Goal: Task Accomplishment & Management: Complete application form

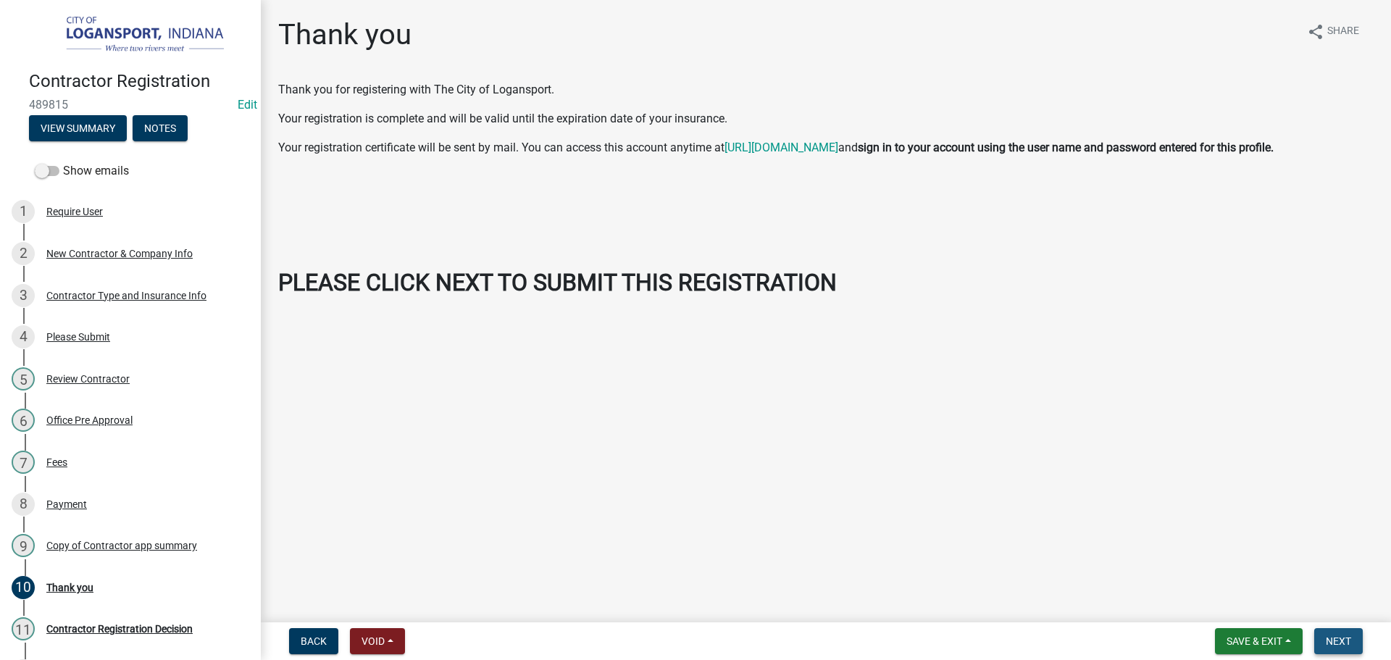
click at [1351, 635] on span "Next" at bounding box center [1338, 641] width 25 height 12
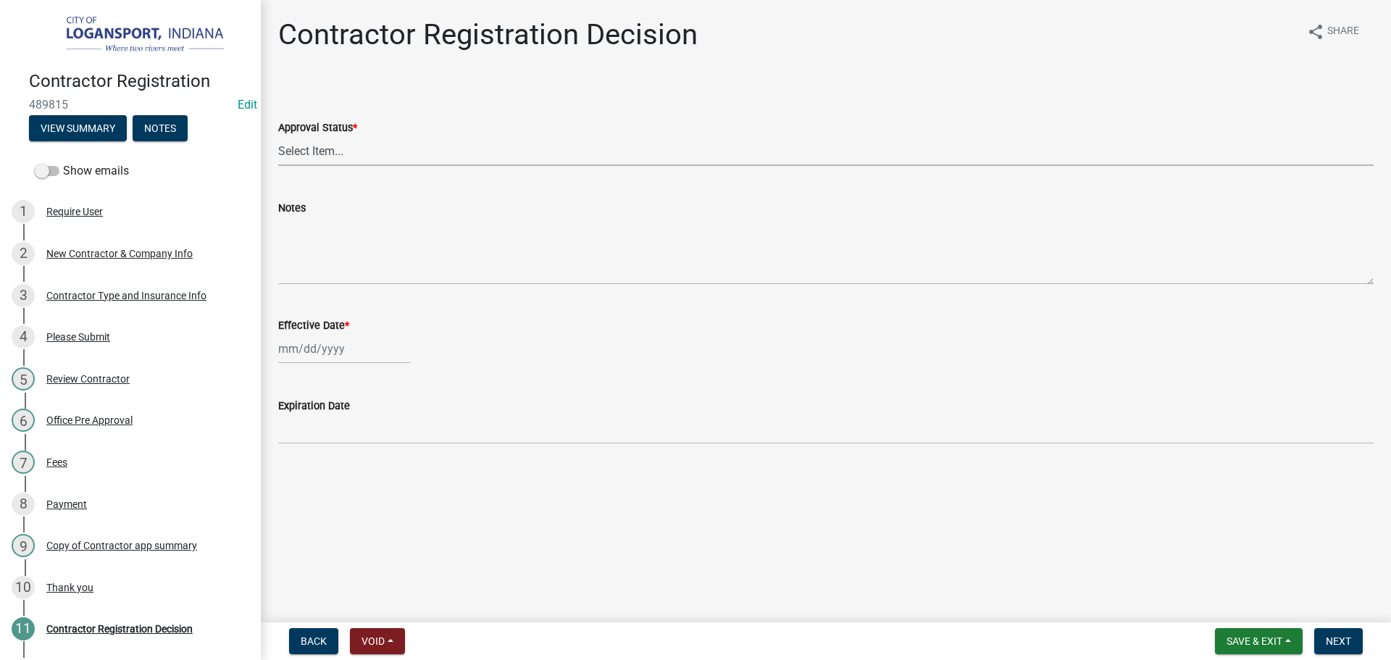
click at [332, 151] on select "Select Item... Approved Denied" at bounding box center [825, 151] width 1095 height 30
click at [278, 136] on select "Select Item... Approved Denied" at bounding box center [825, 151] width 1095 height 30
select select "4b86b809-39dd-4c68-9f3d-fdb3e7050482"
select select "10"
select select "2025"
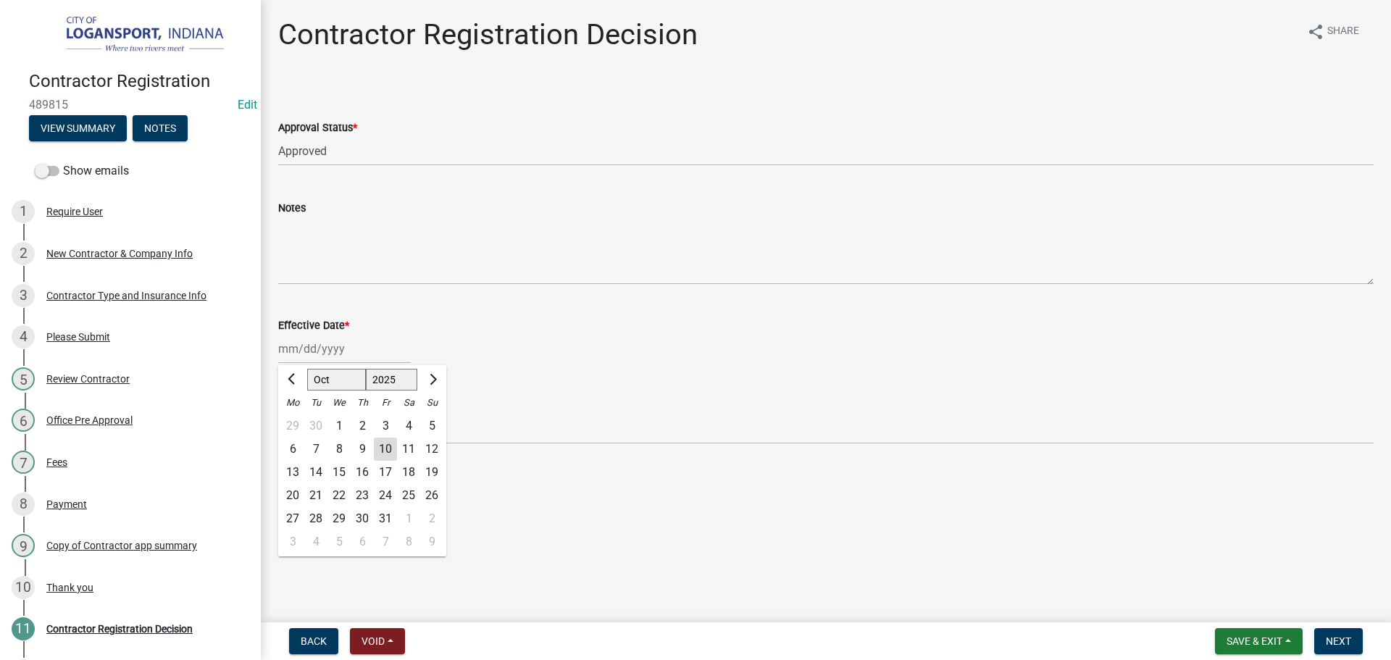
click at [333, 348] on div "Jan Feb Mar Apr May Jun Jul Aug Sep Oct Nov Dec 1525 1526 1527 1528 1529 1530 1…" at bounding box center [344, 349] width 133 height 30
click at [388, 456] on div "10" at bounding box center [385, 449] width 23 height 23
type input "[DATE]"
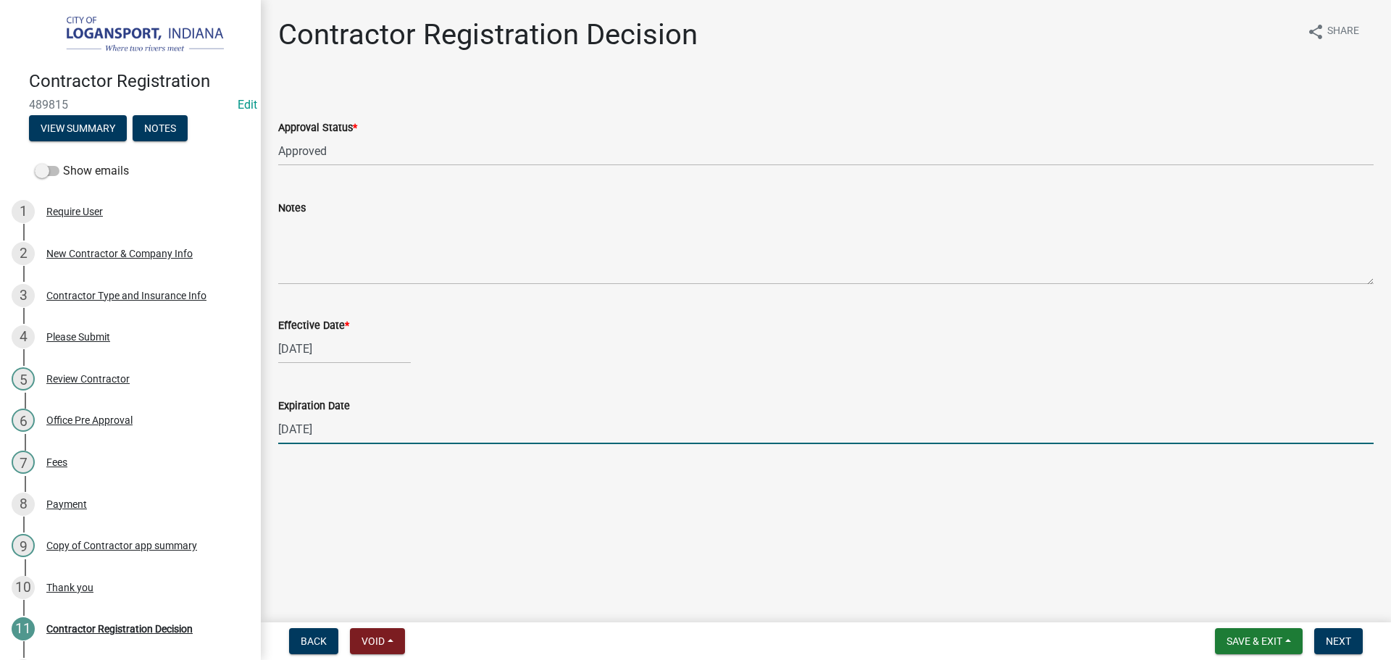
click at [343, 428] on input "12/31/2025" at bounding box center [825, 429] width 1095 height 30
type input "05/01/2026"
click at [1345, 646] on span "Next" at bounding box center [1338, 641] width 25 height 12
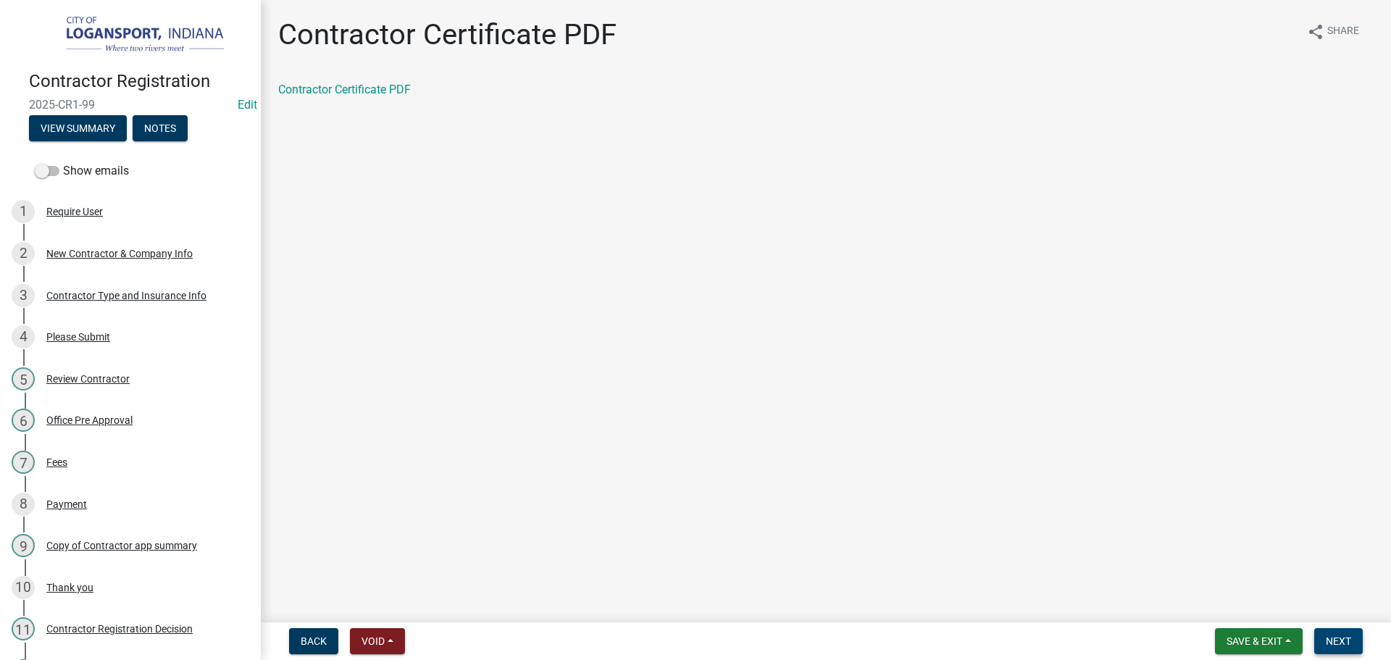
click at [1350, 638] on span "Next" at bounding box center [1338, 641] width 25 height 12
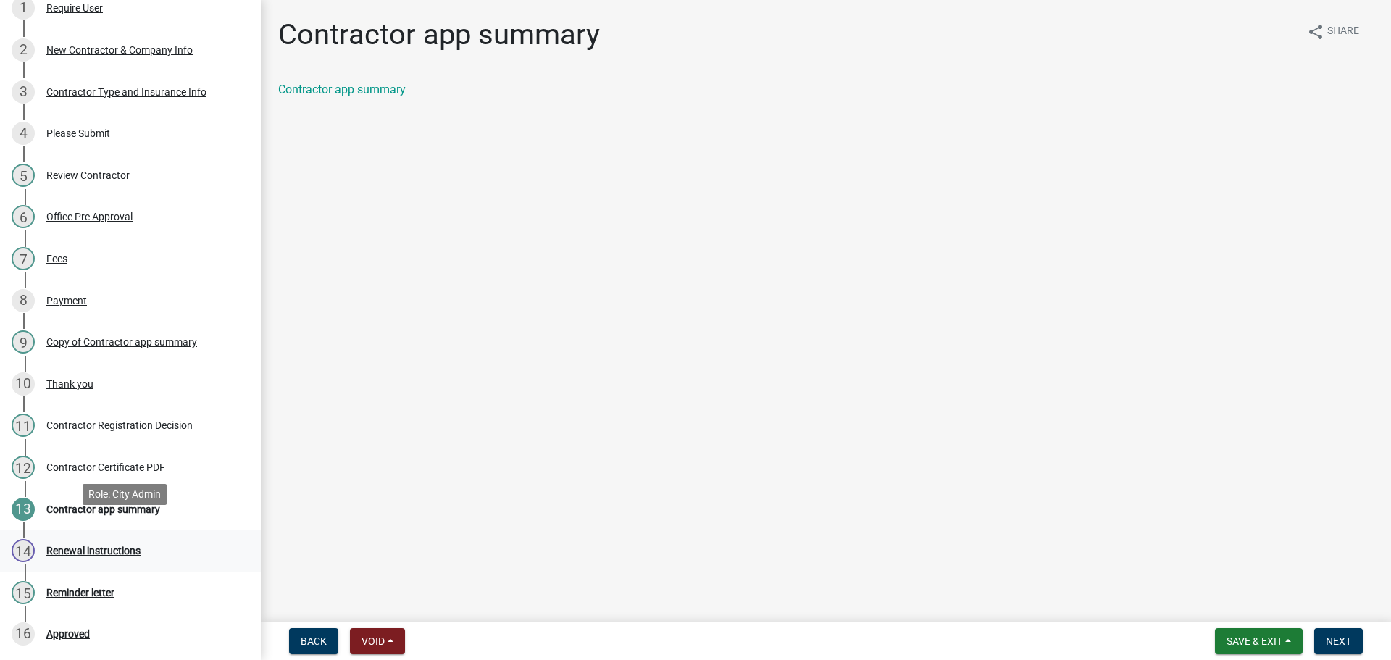
scroll to position [217, 0]
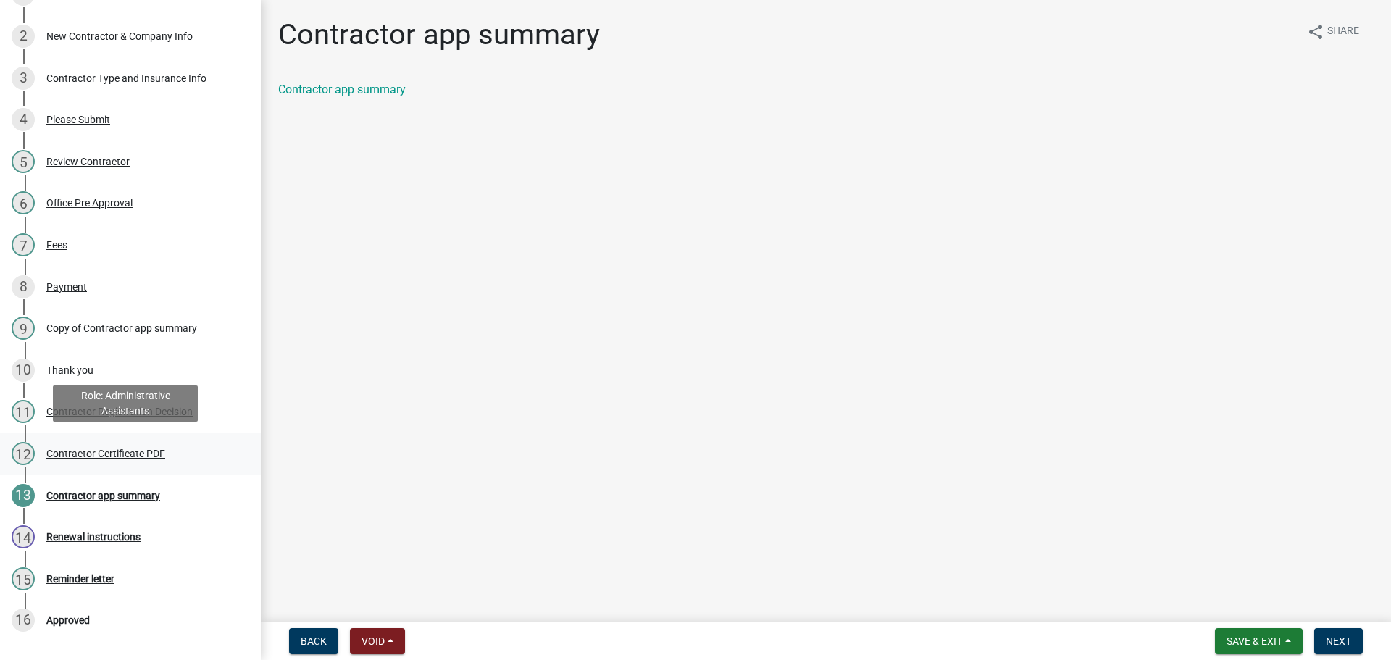
click at [116, 455] on div "Contractor Certificate PDF" at bounding box center [105, 453] width 119 height 10
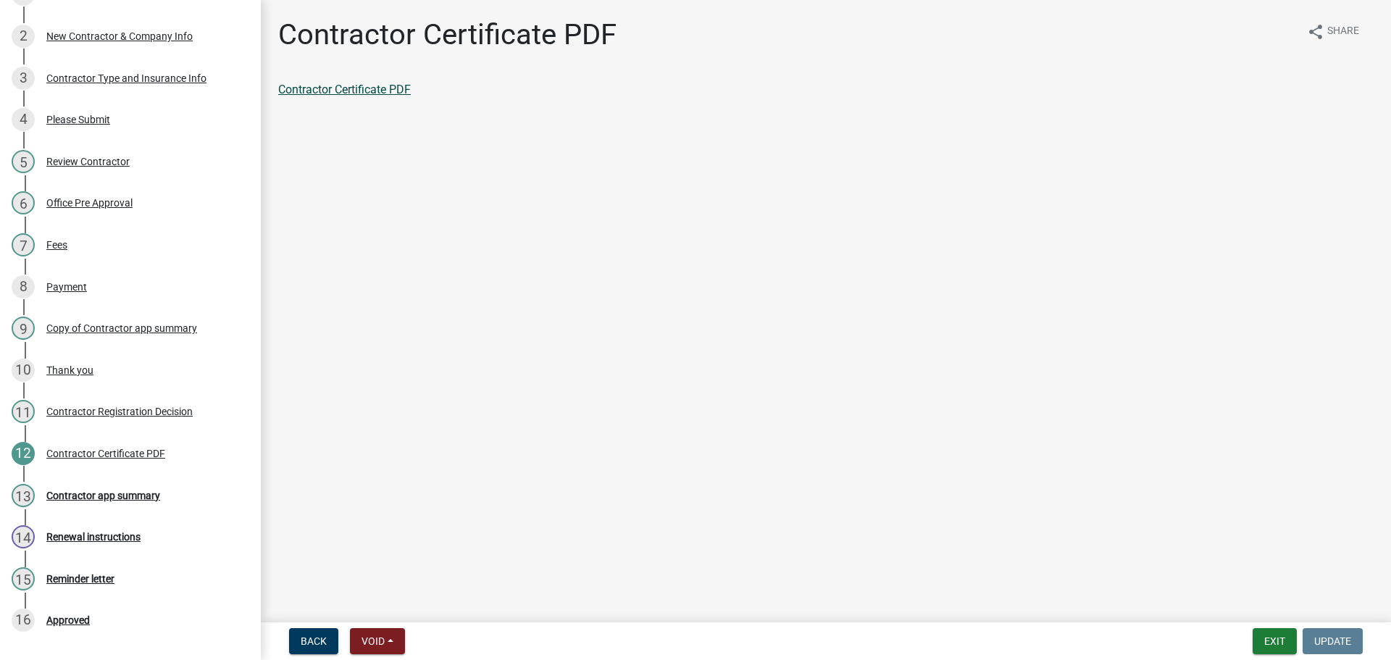
click at [363, 93] on link "Contractor Certificate PDF" at bounding box center [344, 90] width 133 height 14
click at [101, 490] on div "Contractor app summary" at bounding box center [103, 495] width 114 height 10
click at [377, 91] on link "Contractor app summary" at bounding box center [342, 90] width 128 height 14
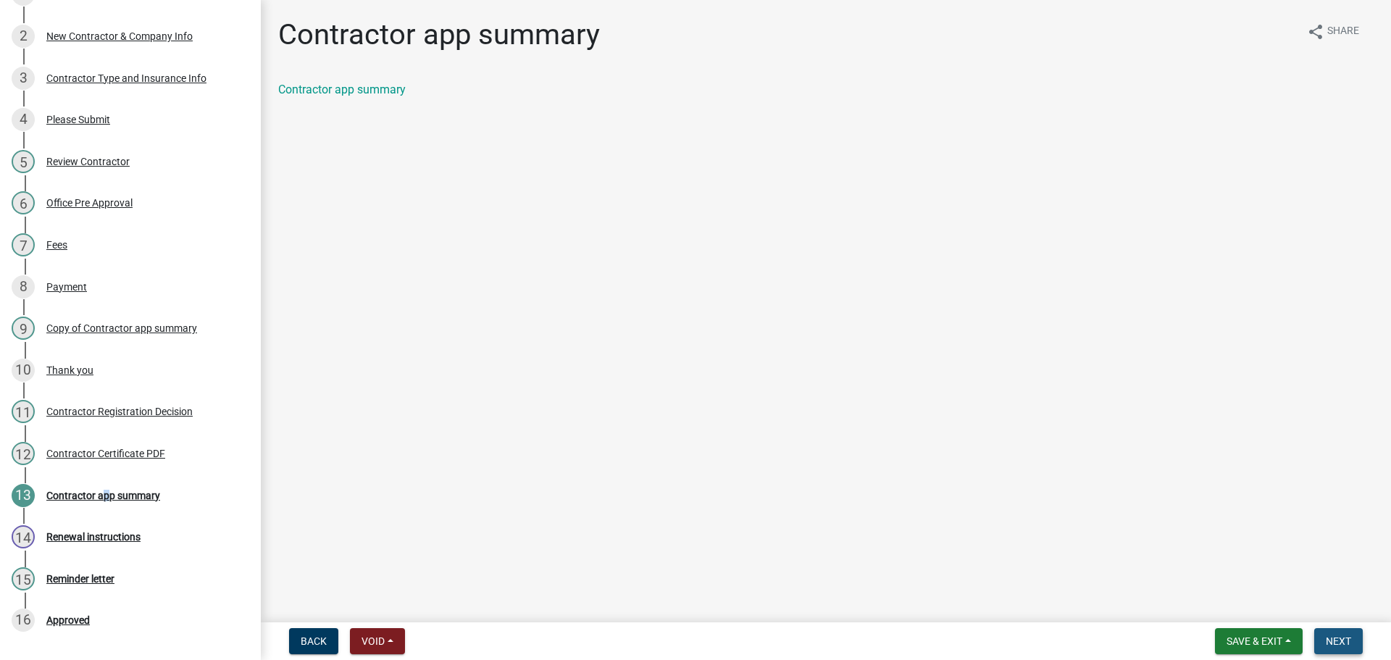
click at [1347, 651] on button "Next" at bounding box center [1338, 641] width 49 height 26
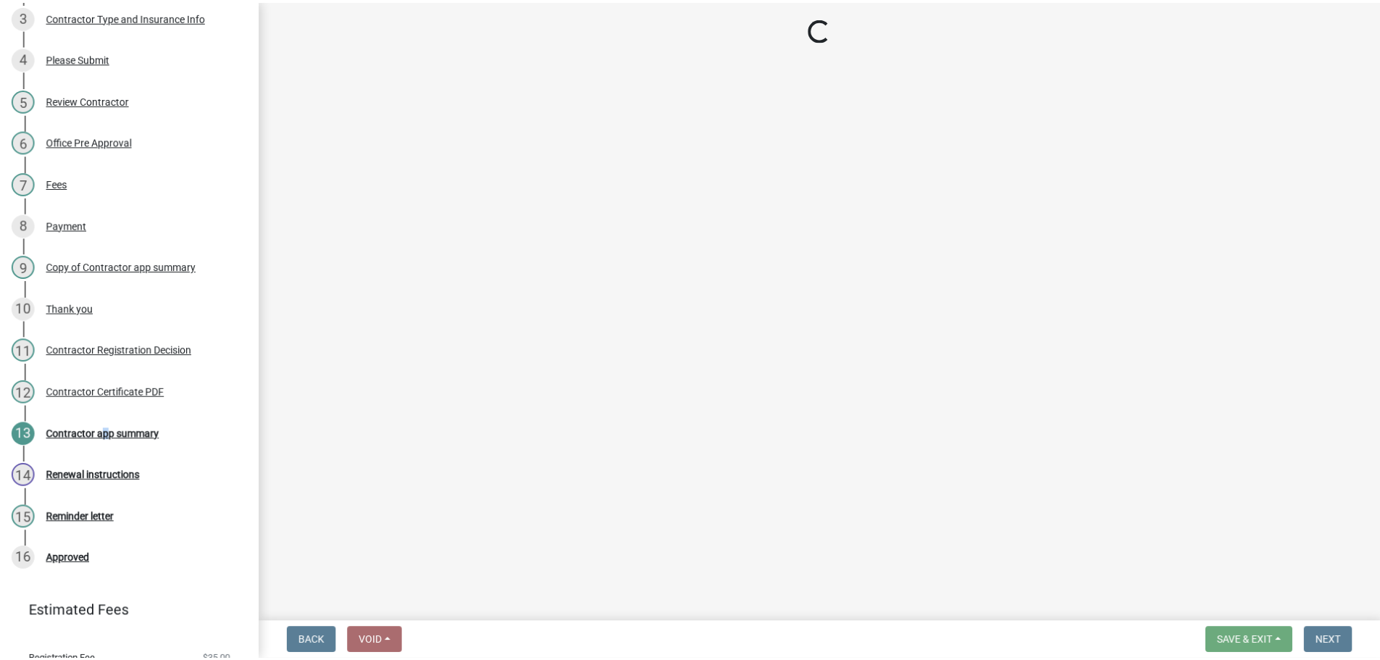
scroll to position [331, 0]
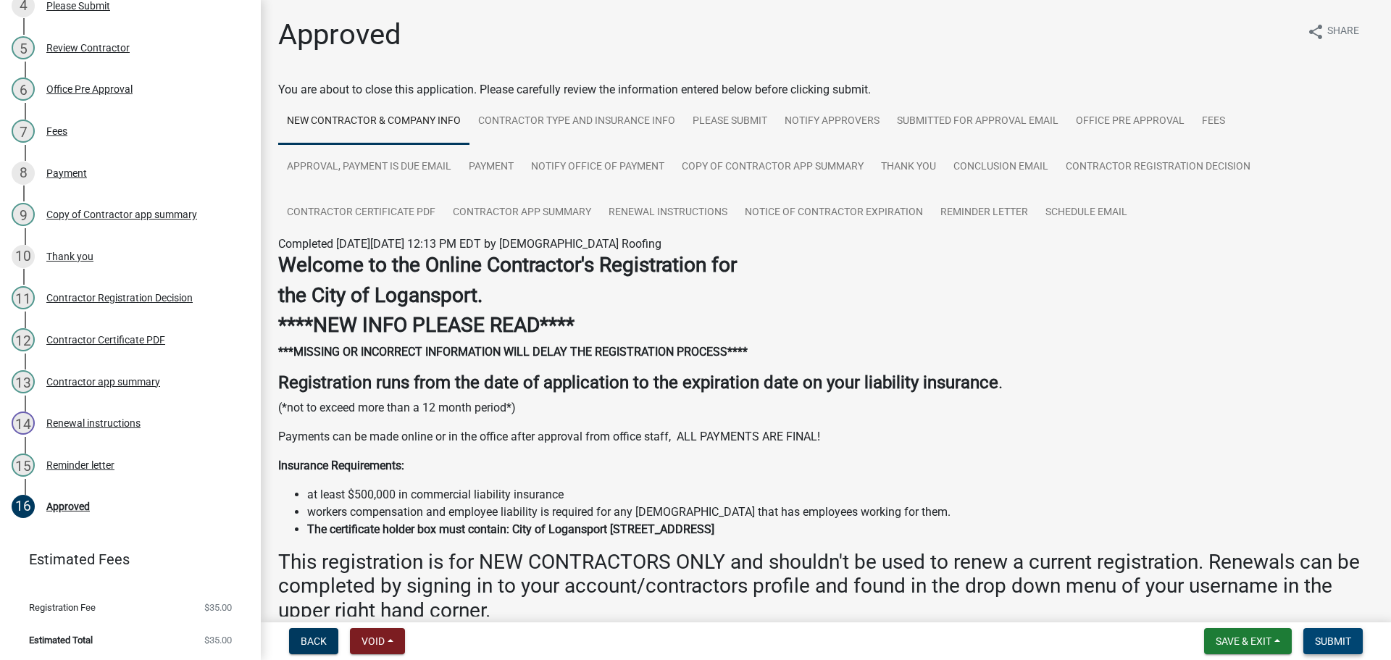
click at [1341, 639] on span "Submit" at bounding box center [1333, 641] width 36 height 12
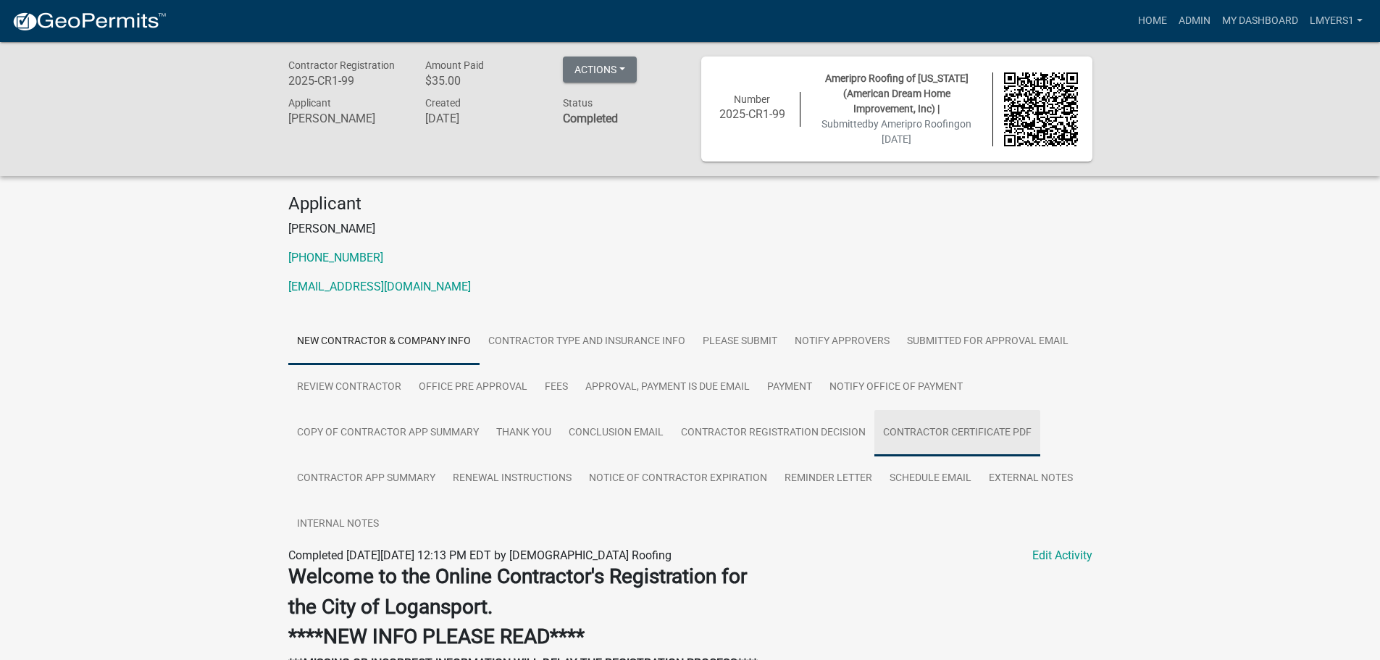
click at [958, 437] on link "Contractor Certificate PDF" at bounding box center [957, 433] width 166 height 46
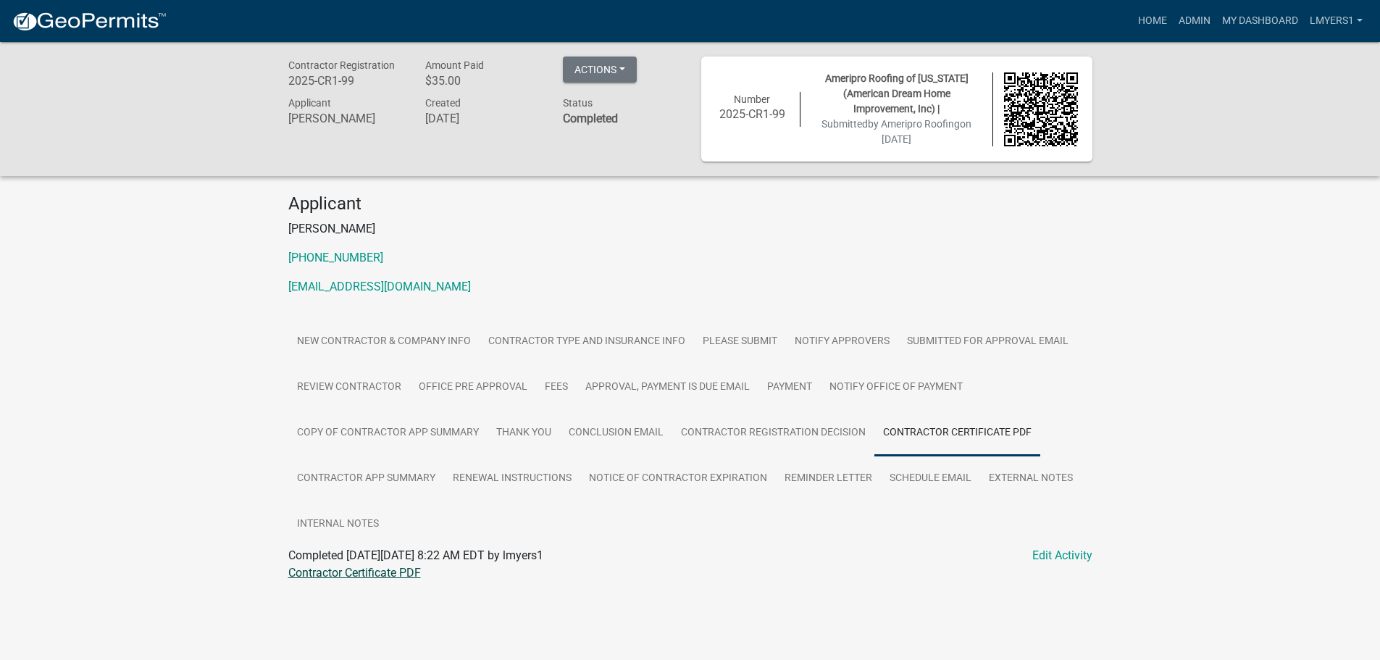
click at [390, 570] on link "Contractor Certificate PDF" at bounding box center [354, 573] width 133 height 14
click at [413, 474] on link "Contractor app summary" at bounding box center [366, 479] width 156 height 46
click at [360, 575] on link "Contractor app summary" at bounding box center [352, 573] width 128 height 14
click at [952, 435] on link "Contractor Certificate PDF" at bounding box center [957, 433] width 166 height 46
click at [404, 580] on div "Contractor Certificate PDF" at bounding box center [690, 572] width 826 height 17
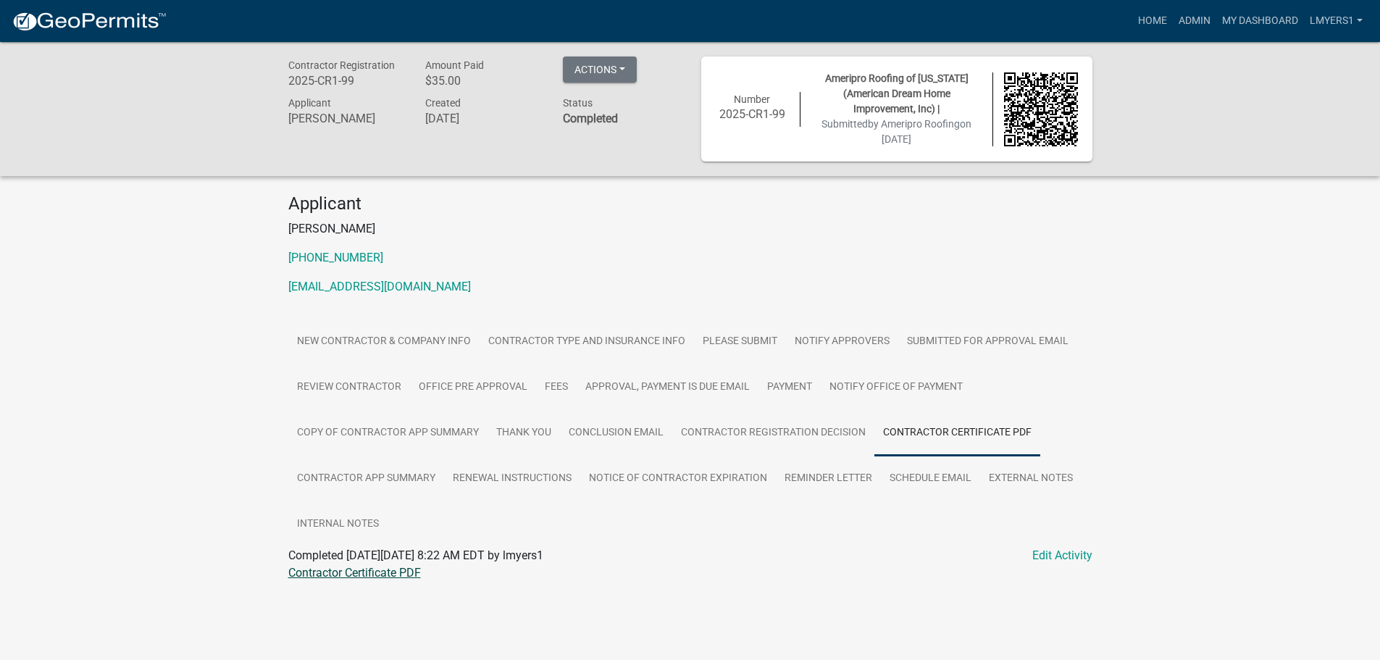
click at [397, 577] on link "Contractor Certificate PDF" at bounding box center [354, 573] width 133 height 14
click at [1196, 21] on link "Admin" at bounding box center [1194, 21] width 43 height 28
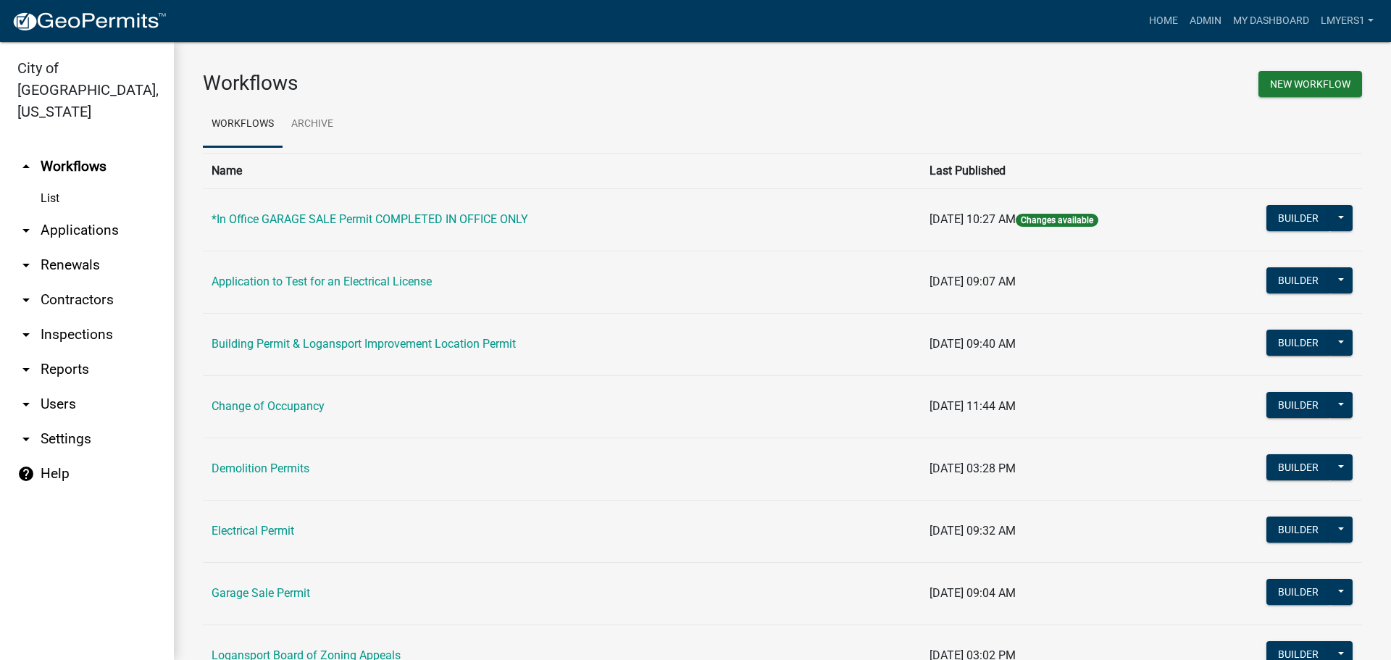
click at [56, 352] on link "arrow_drop_down Reports" at bounding box center [87, 369] width 174 height 35
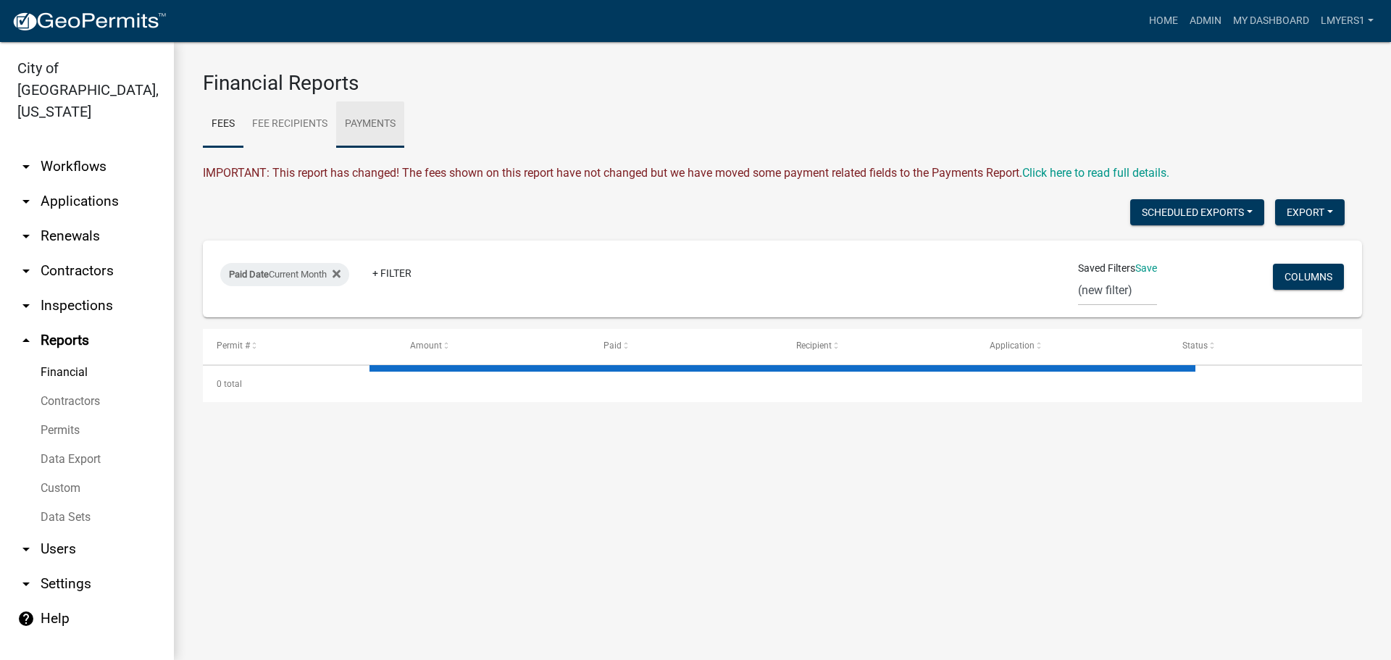
click at [354, 119] on link "Payments" at bounding box center [370, 124] width 68 height 46
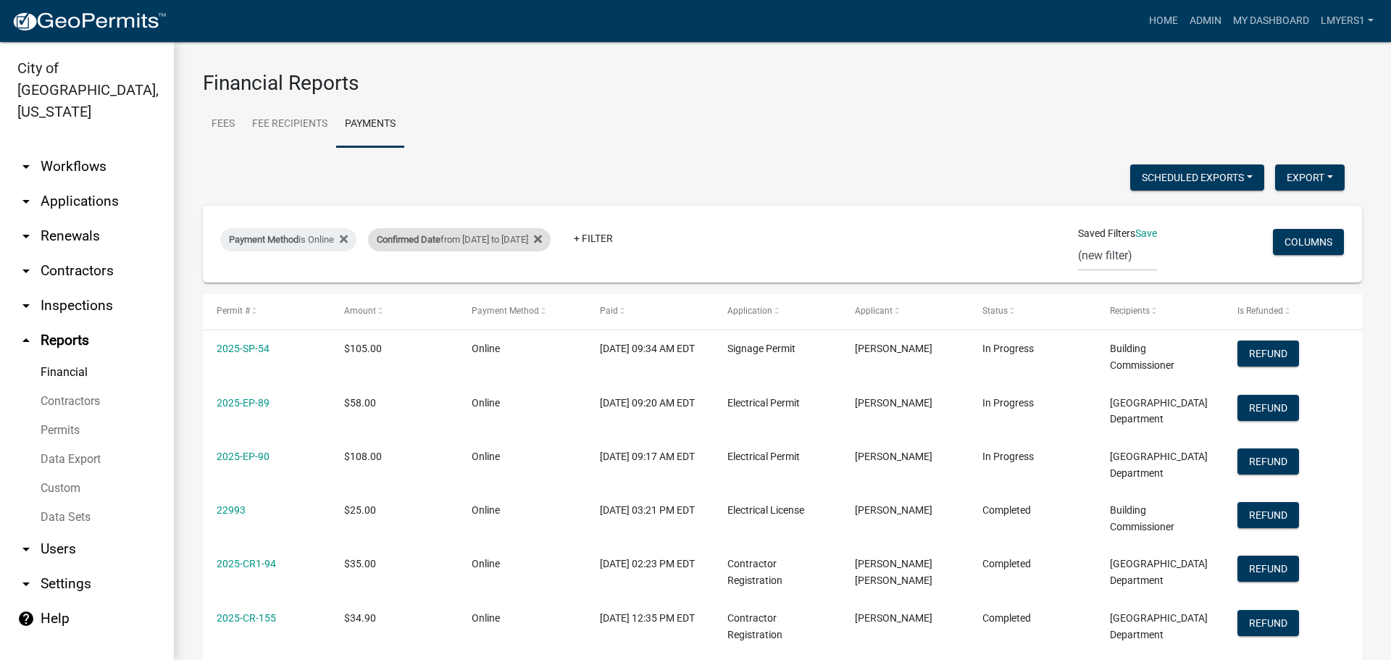
click at [449, 241] on div "Confirmed Date from 09/26/2025 to 10/03/2025" at bounding box center [459, 239] width 183 height 23
select select "custom"
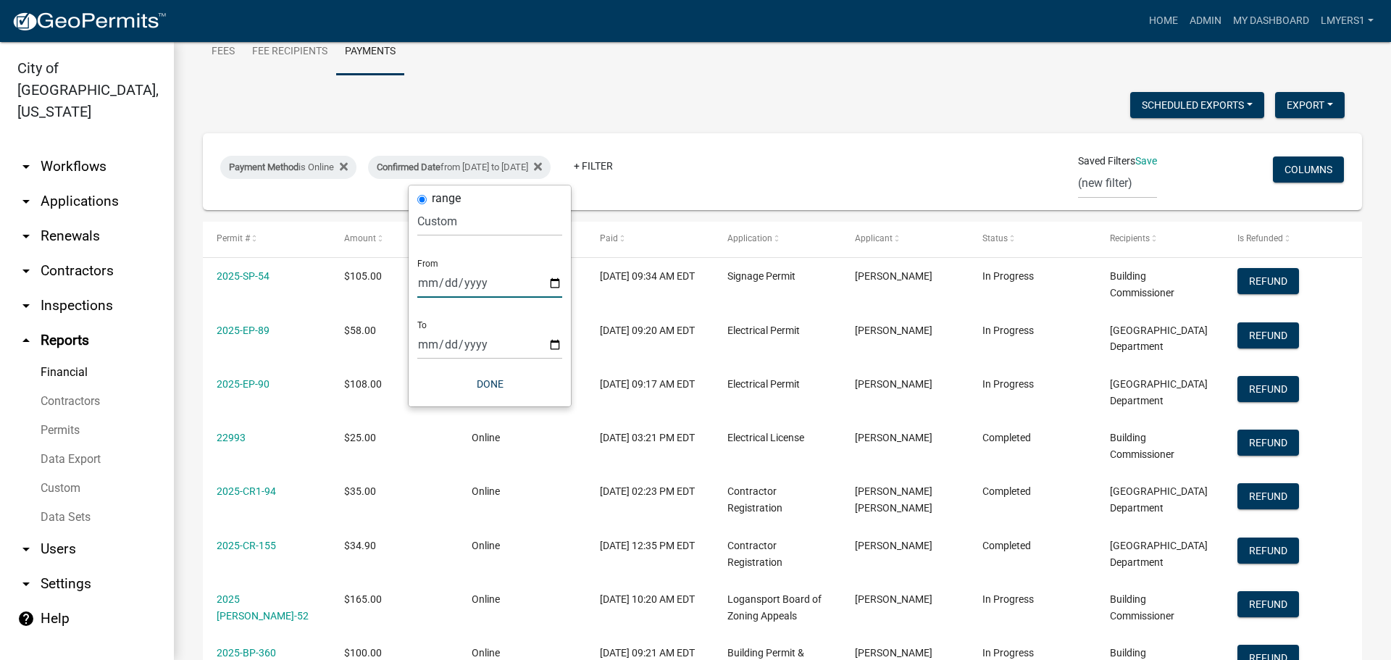
click at [555, 277] on input "2025-09-26" at bounding box center [489, 283] width 145 height 30
type input "2025-10-03"
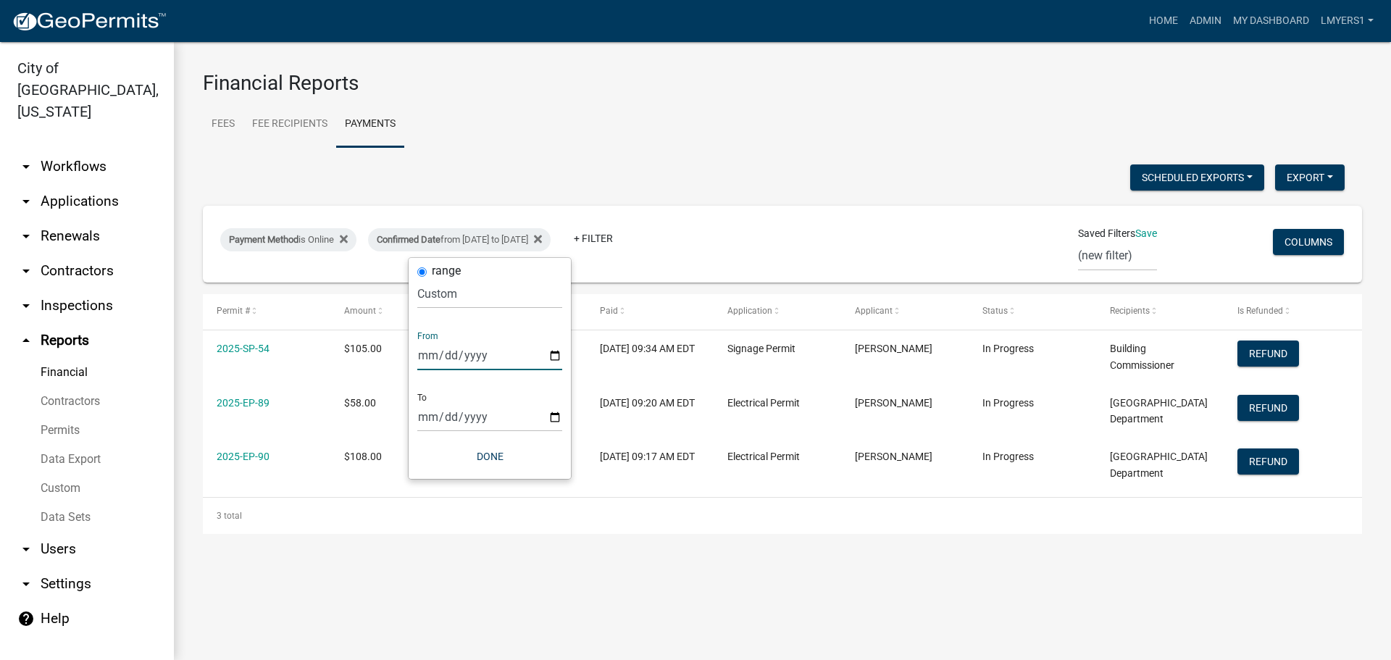
scroll to position [0, 0]
click at [556, 416] on input "2025-10-03" at bounding box center [489, 417] width 145 height 30
type input "2025-10-10"
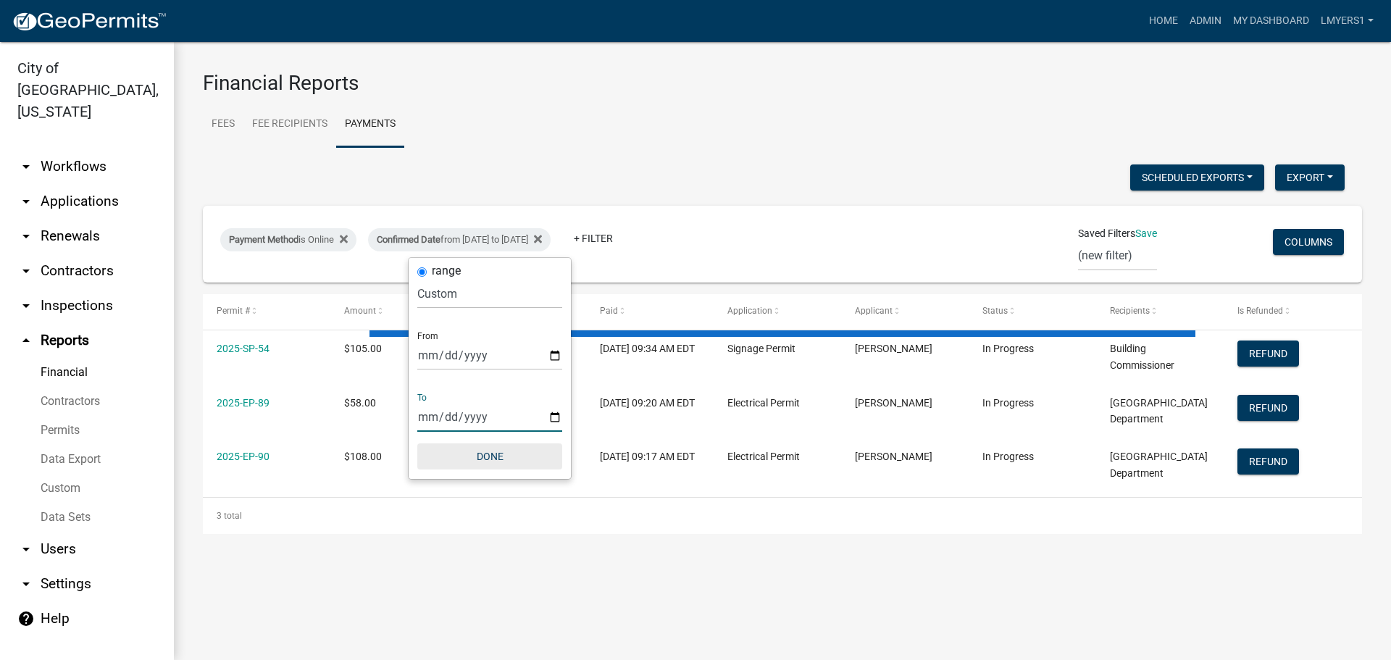
click at [500, 452] on button "Done" at bounding box center [489, 456] width 145 height 26
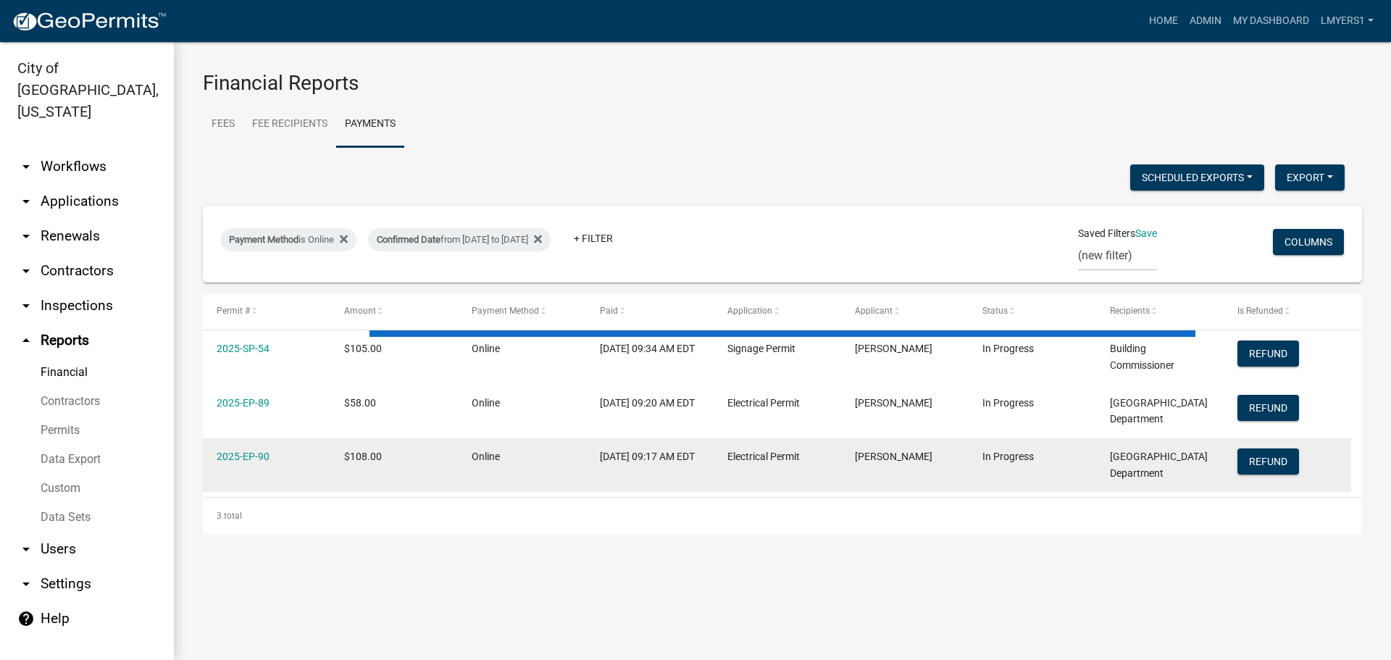
select select "3: 100"
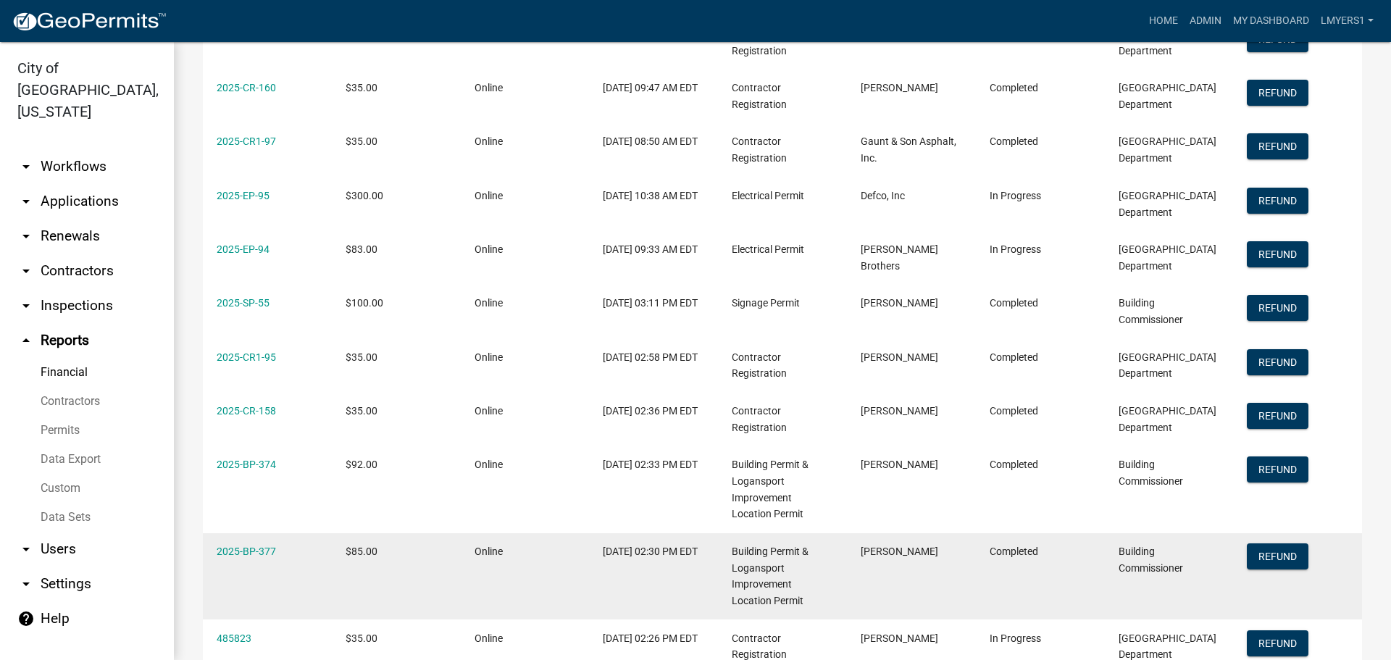
scroll to position [290, 0]
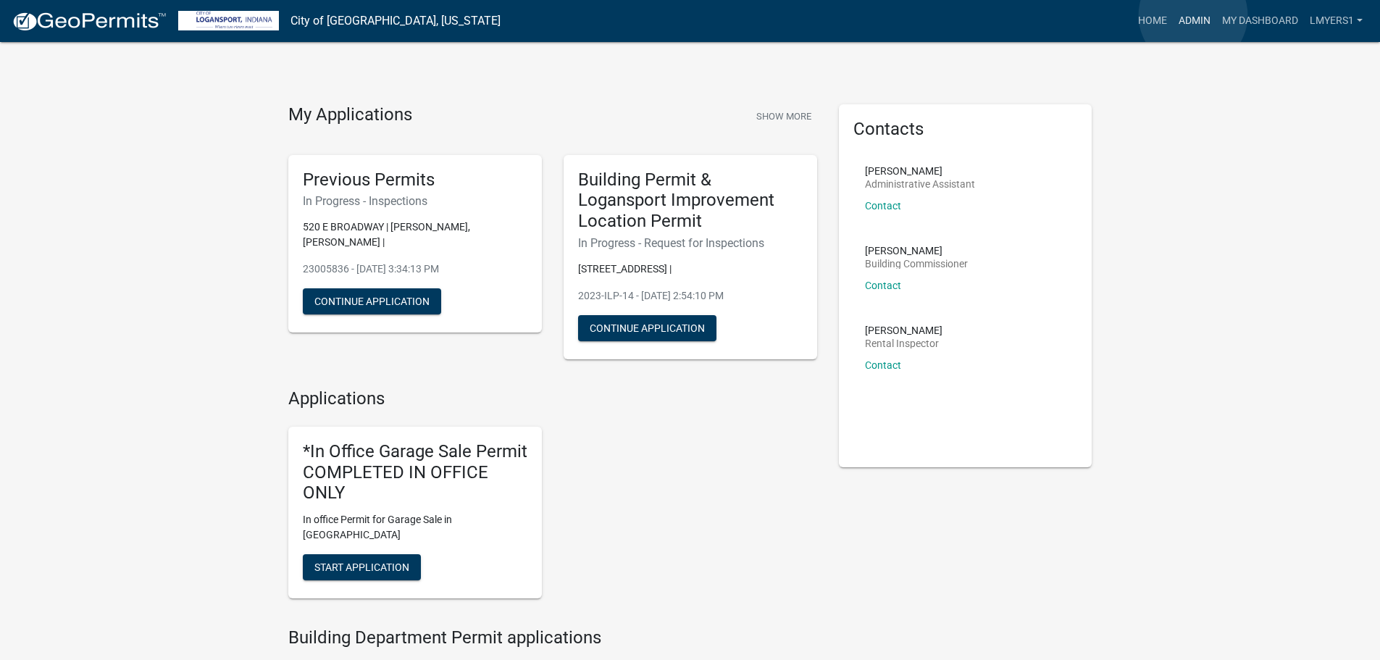
click at [1193, 15] on link "Admin" at bounding box center [1194, 21] width 43 height 28
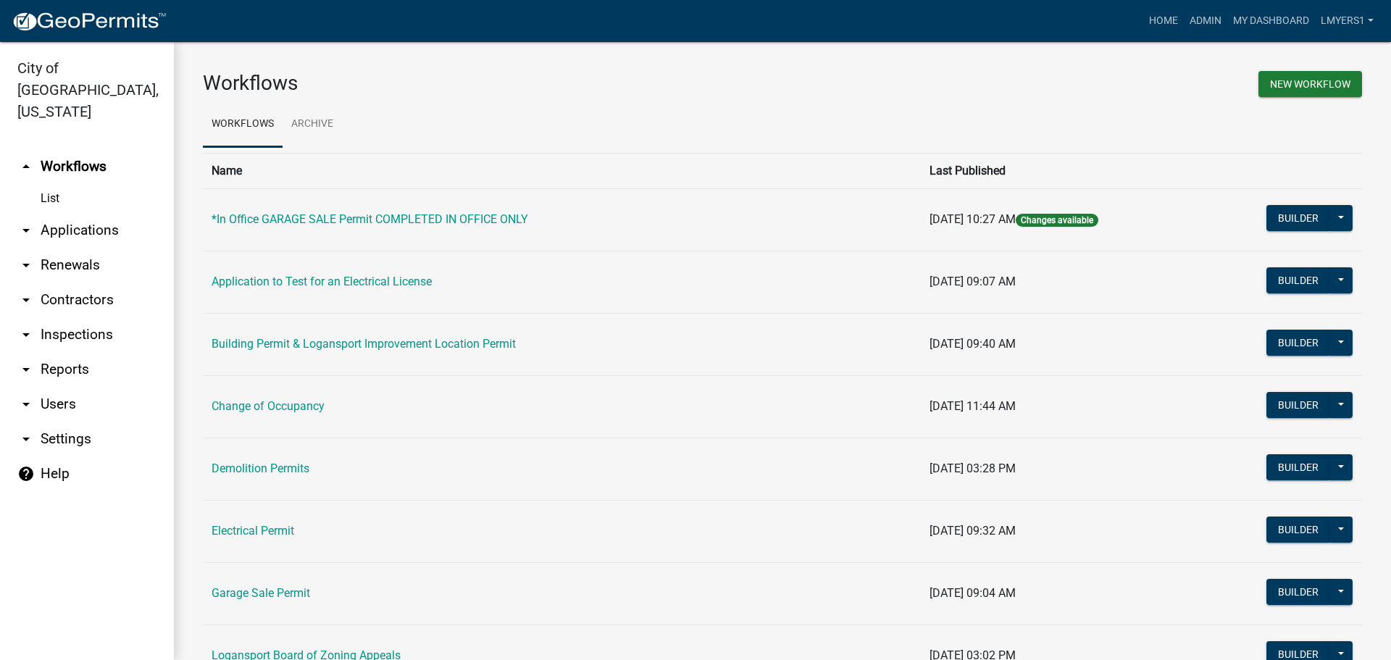
click at [94, 213] on link "arrow_drop_down Applications" at bounding box center [87, 230] width 174 height 35
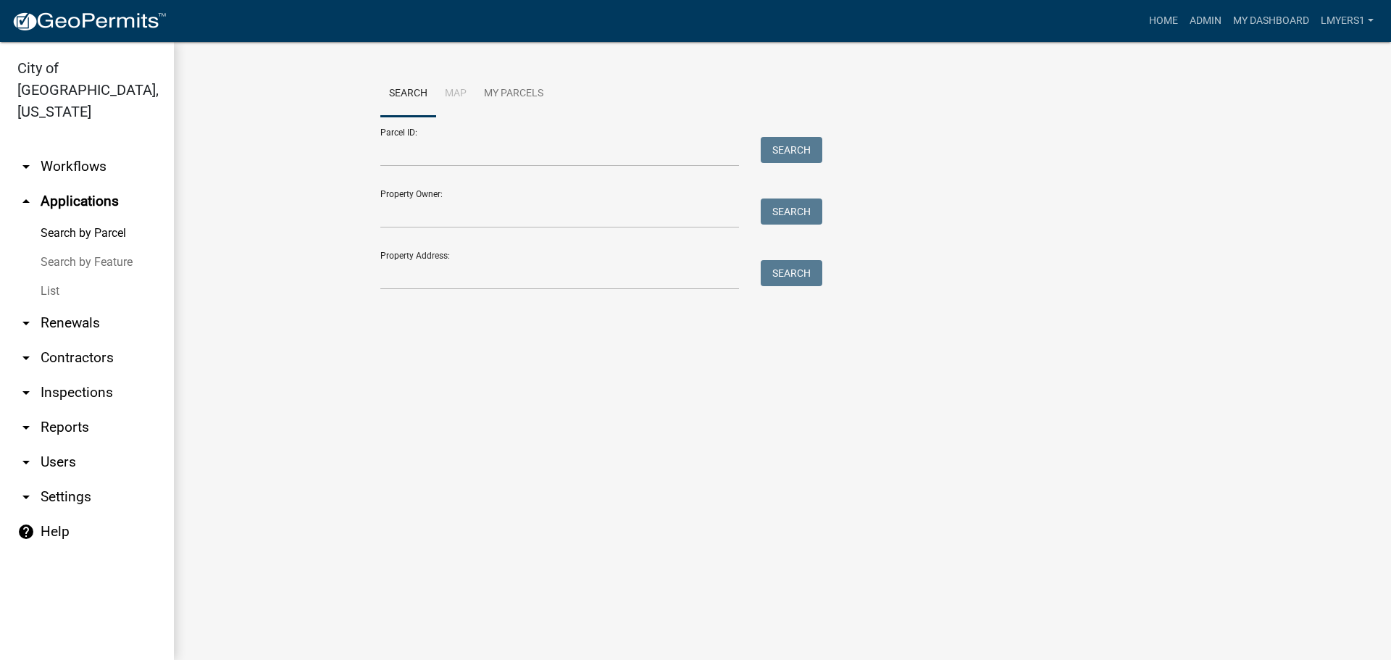
click at [52, 277] on link "List" at bounding box center [87, 291] width 174 height 29
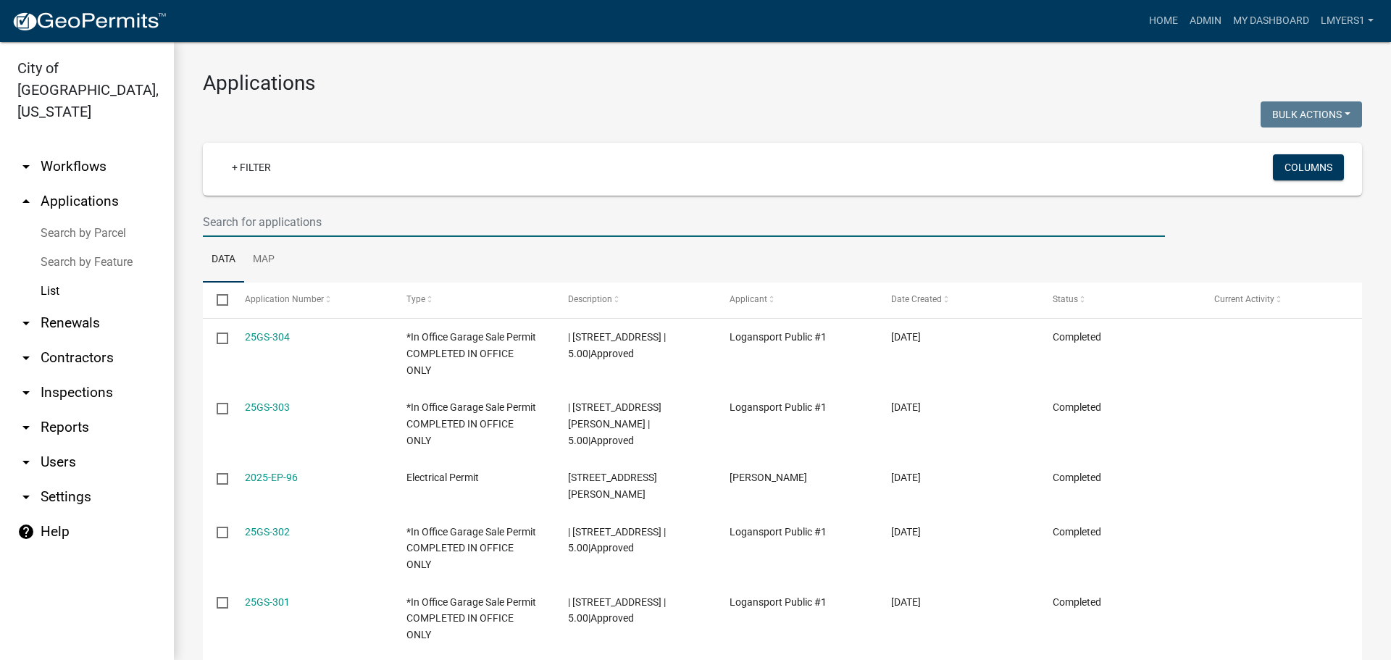
click at [233, 223] on input "text" at bounding box center [684, 222] width 962 height 30
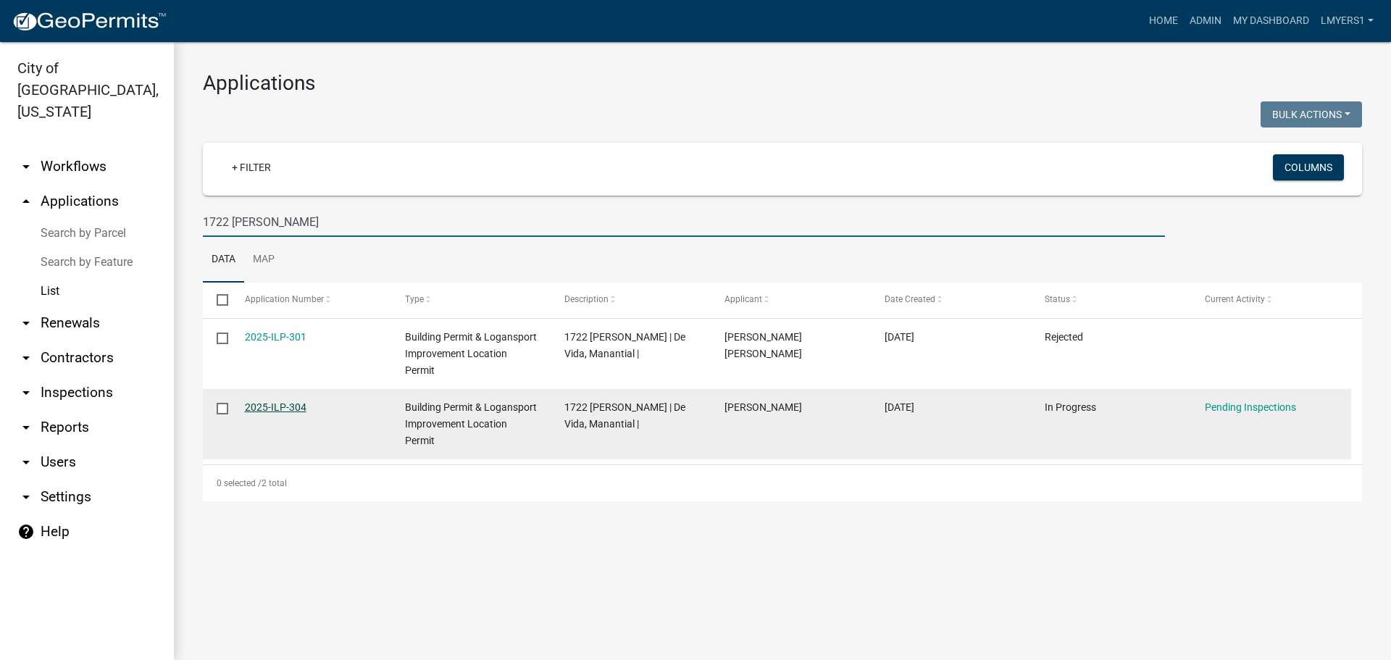
type input "1722 [PERSON_NAME]"
click at [260, 408] on link "2025-ILP-304" at bounding box center [276, 407] width 62 height 12
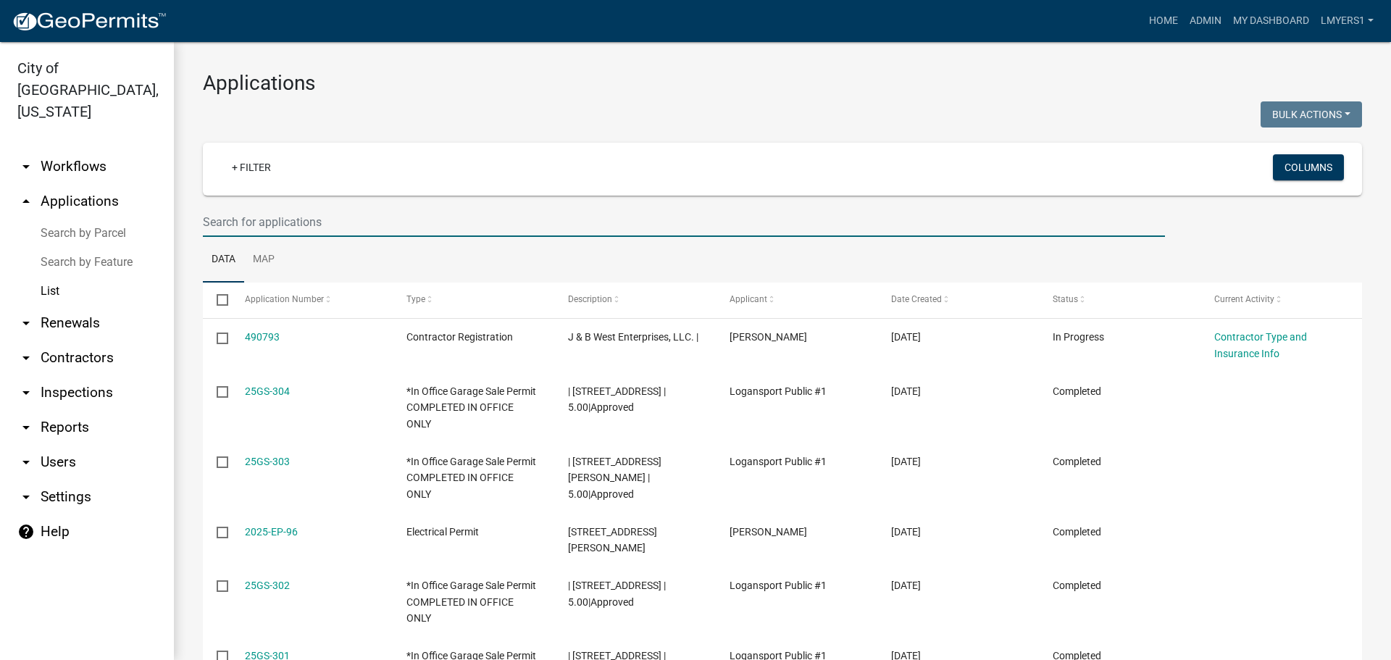
click at [301, 218] on input "text" at bounding box center [684, 222] width 962 height 30
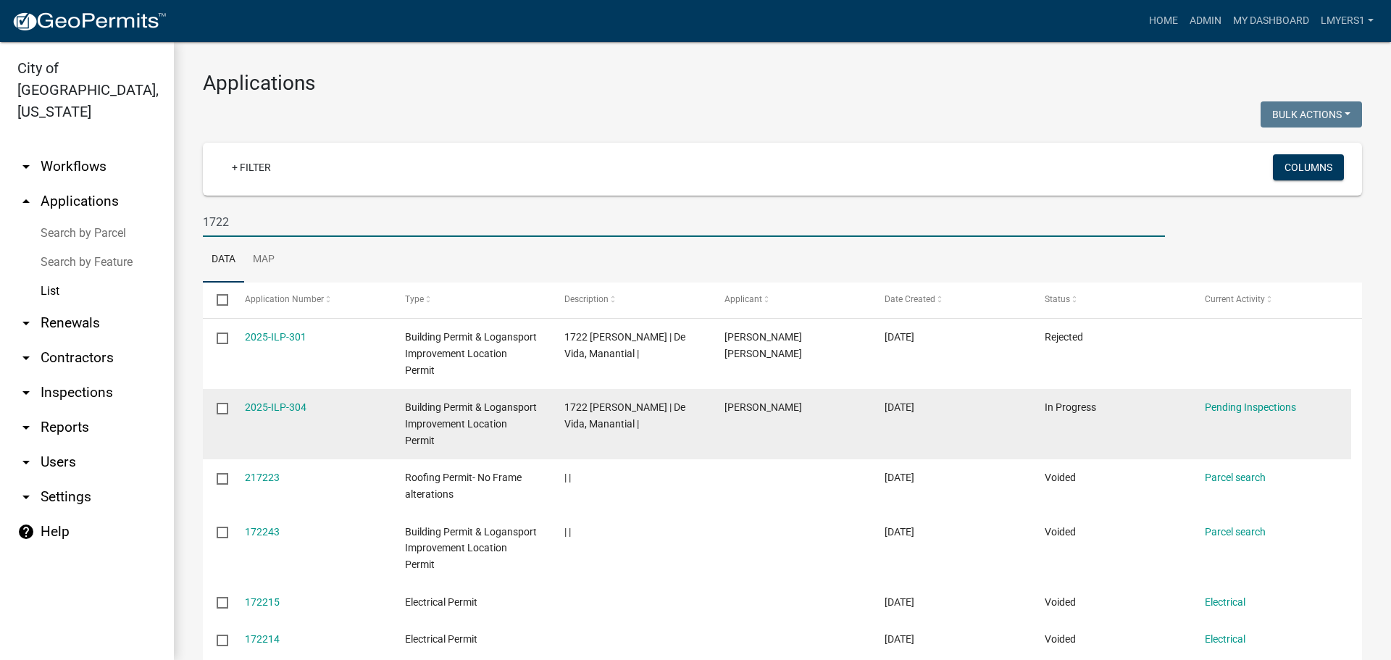
type input "1722"
click at [232, 410] on datatable-body-cell "2025-ILP-304" at bounding box center [310, 424] width 160 height 70
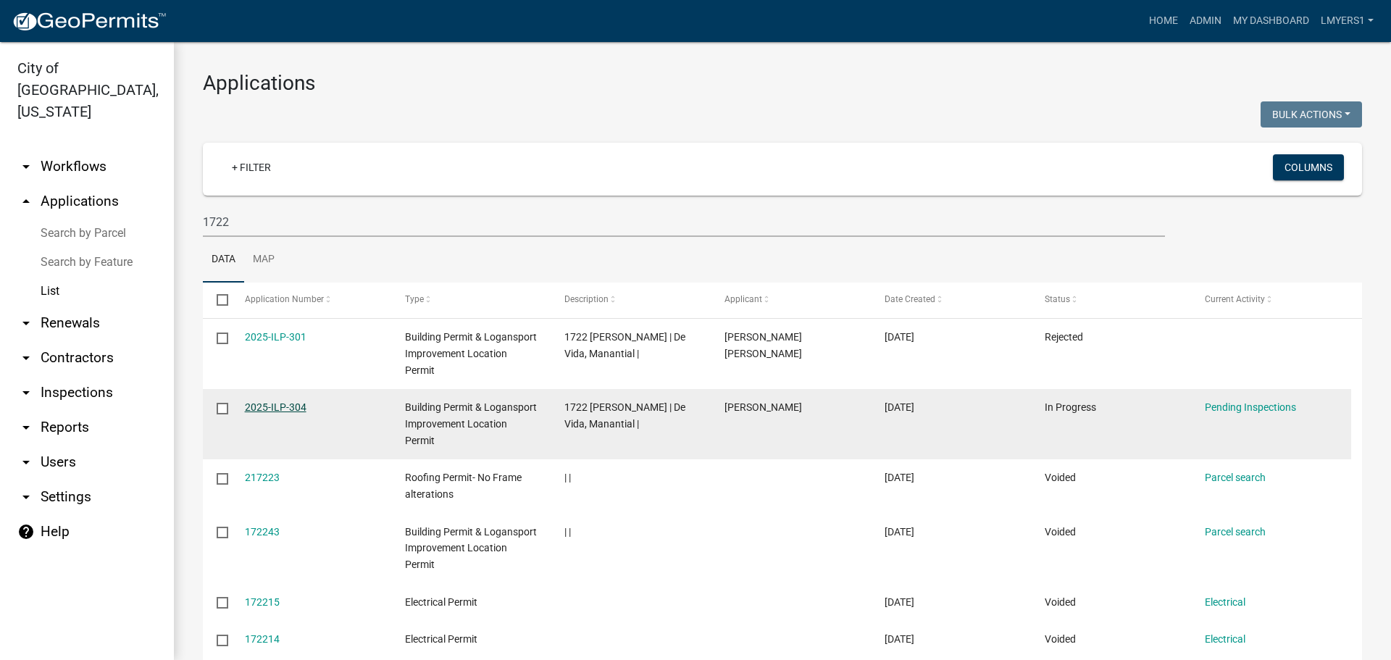
click at [275, 403] on link "2025-ILP-304" at bounding box center [276, 407] width 62 height 12
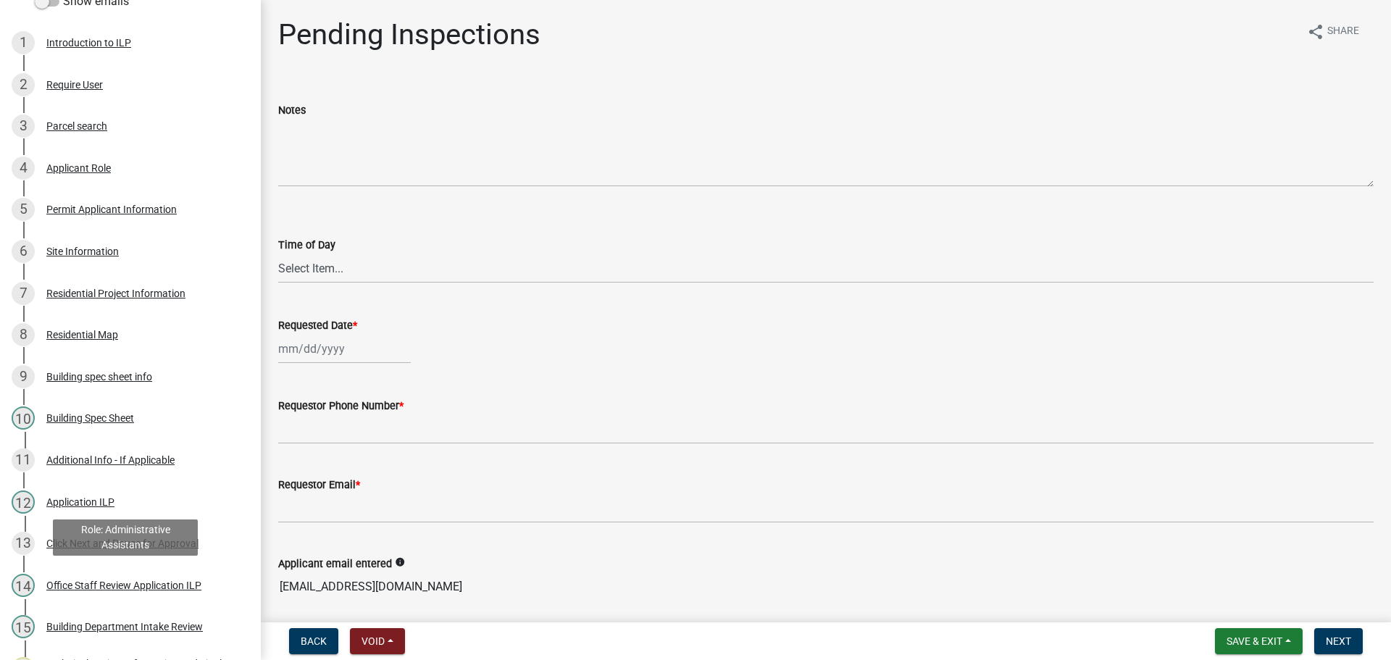
scroll to position [748, 0]
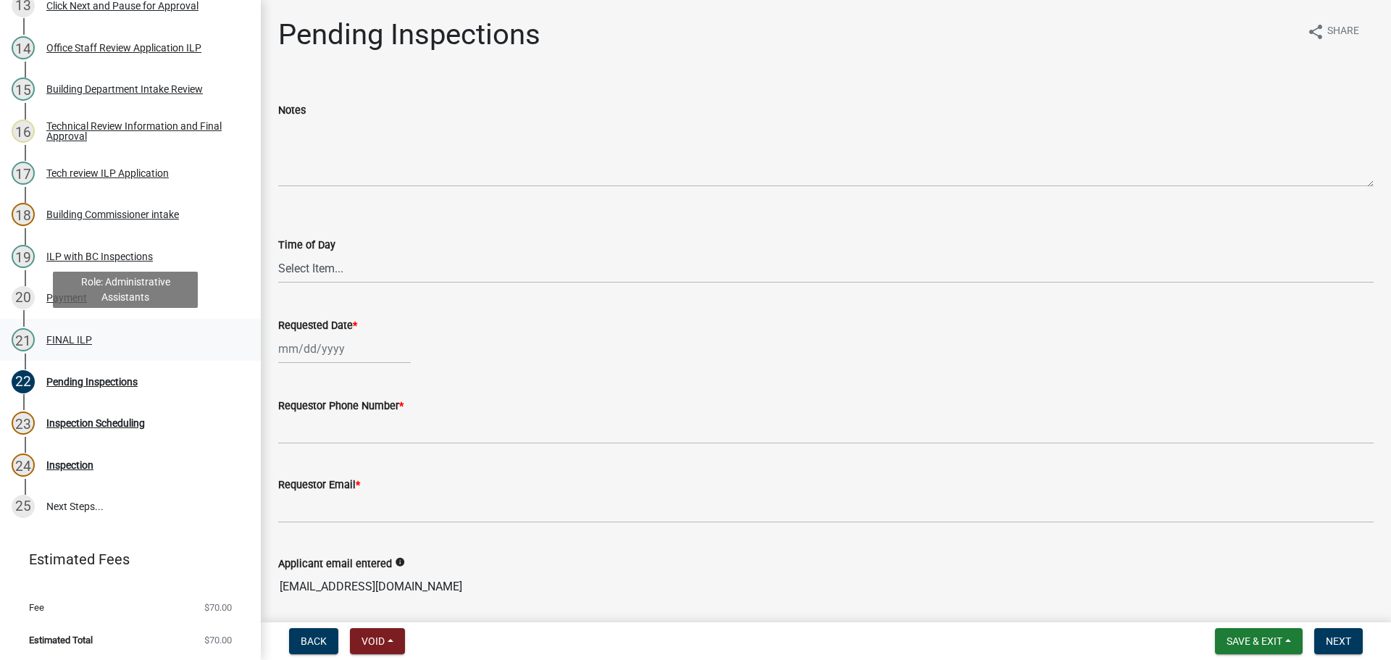
click at [54, 335] on div "FINAL ILP" at bounding box center [69, 340] width 46 height 10
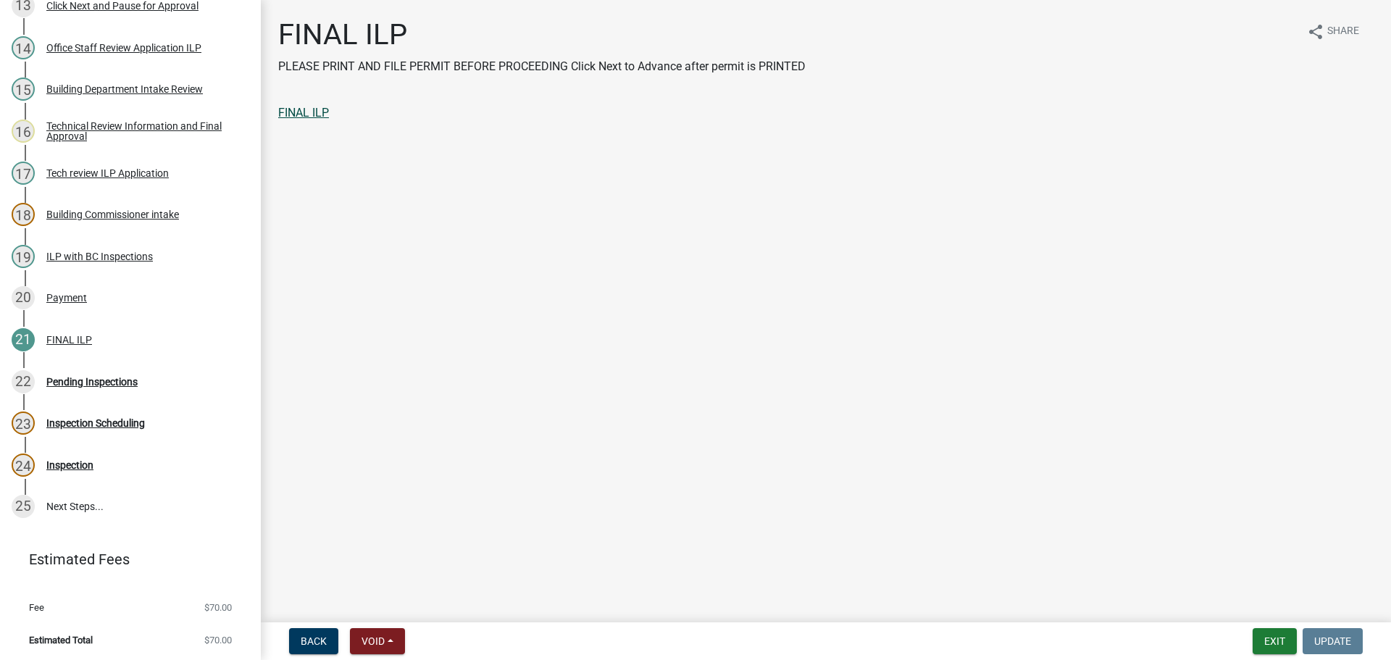
click at [323, 116] on link "FINAL ILP" at bounding box center [303, 113] width 51 height 14
